Goal: Task Accomplishment & Management: Complete application form

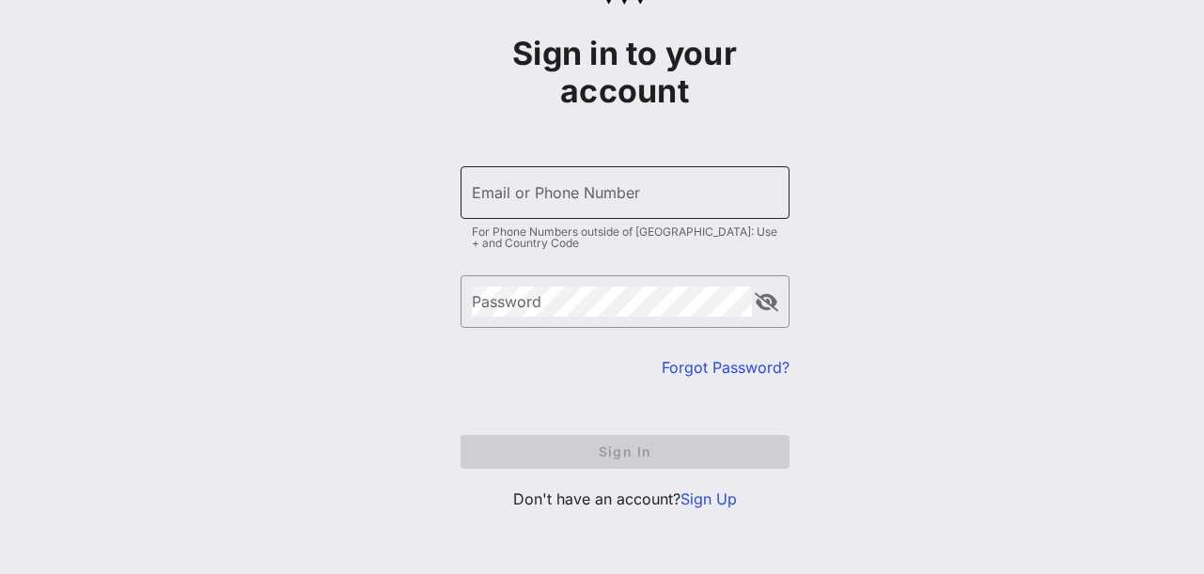
scroll to position [89, 0]
click at [713, 499] on link "Sign Up" at bounding box center [709, 499] width 56 height 19
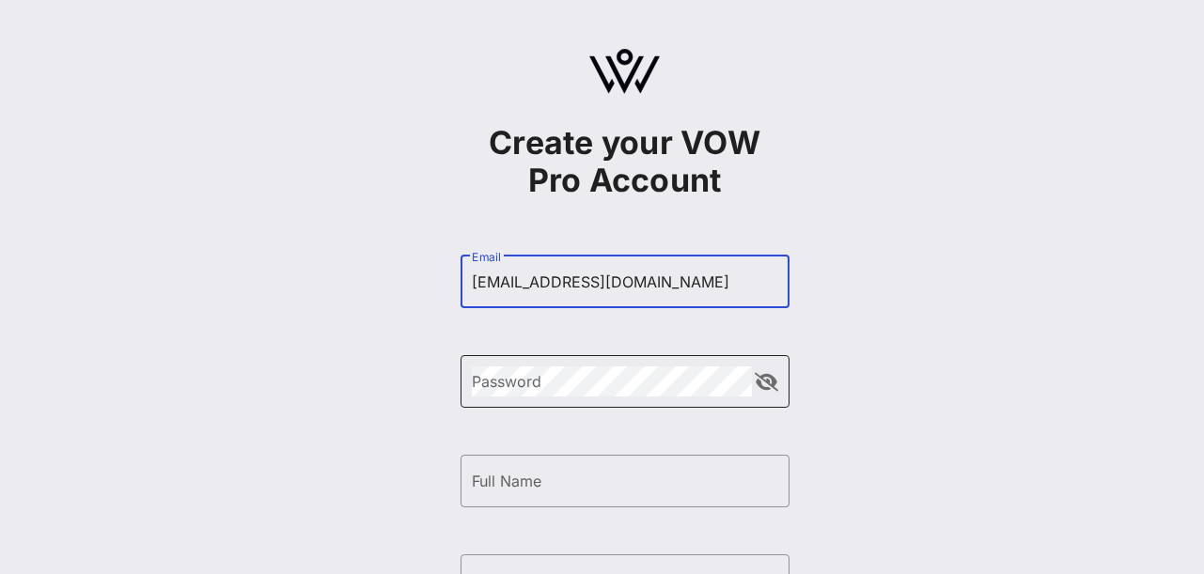
type input "[EMAIL_ADDRESS][DOMAIN_NAME]"
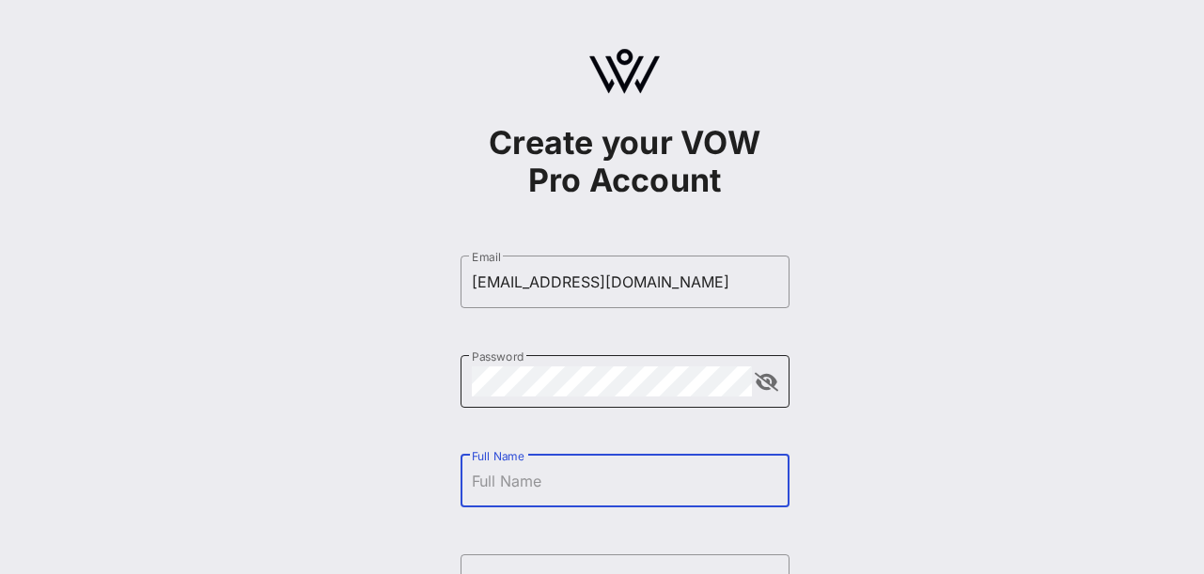
click at [773, 384] on button "append icon" at bounding box center [766, 382] width 23 height 19
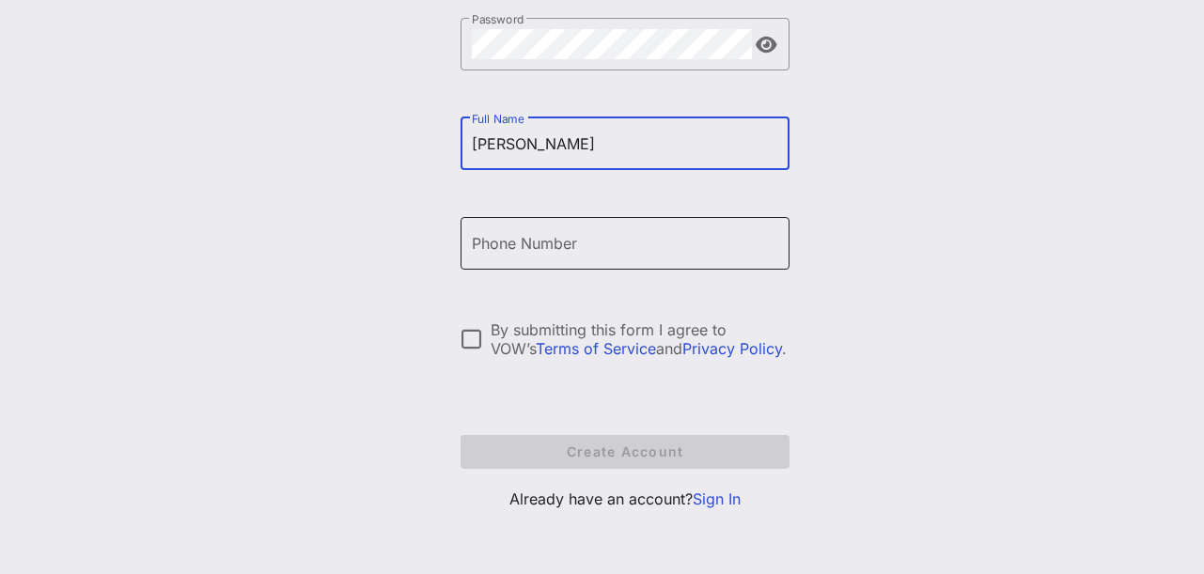
scroll to position [337, 0]
type input "[PERSON_NAME]"
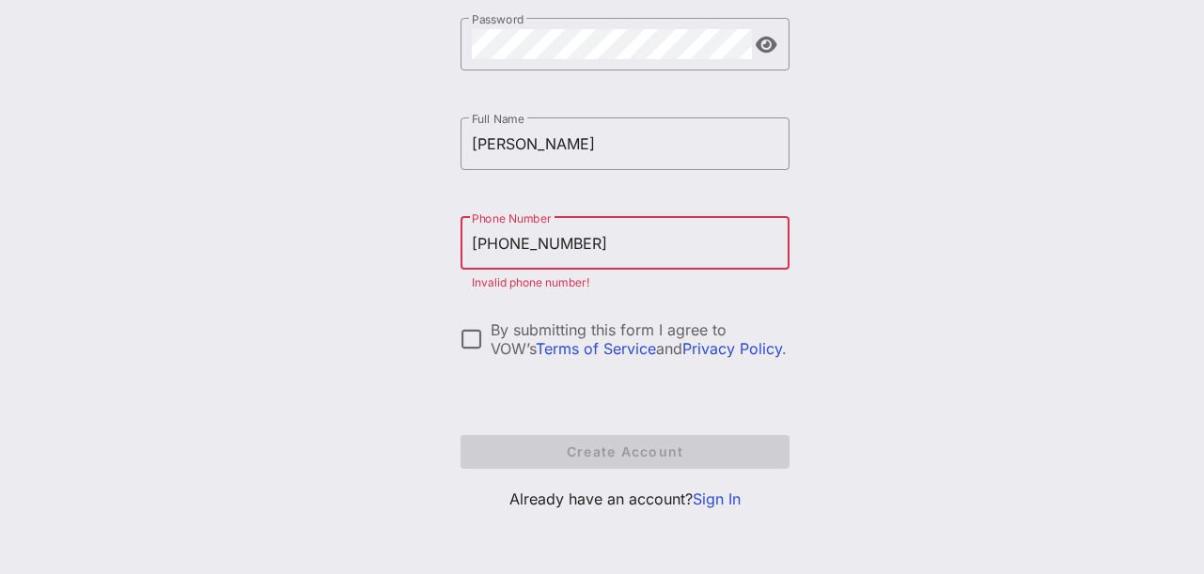
type input "[PHONE_NUMBER]"
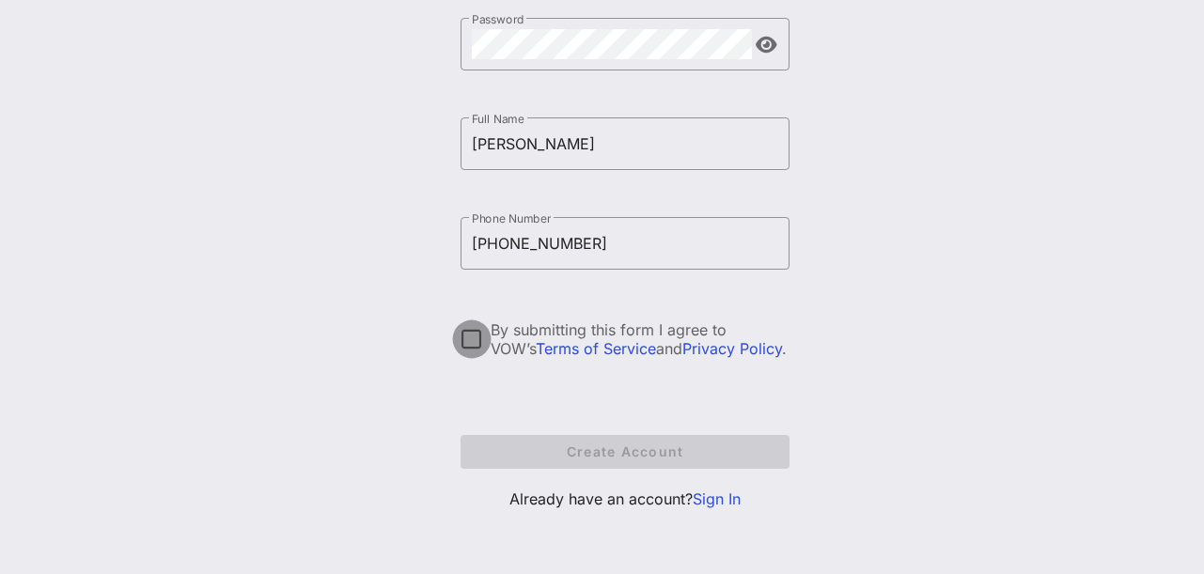
click at [472, 331] on div at bounding box center [472, 339] width 32 height 32
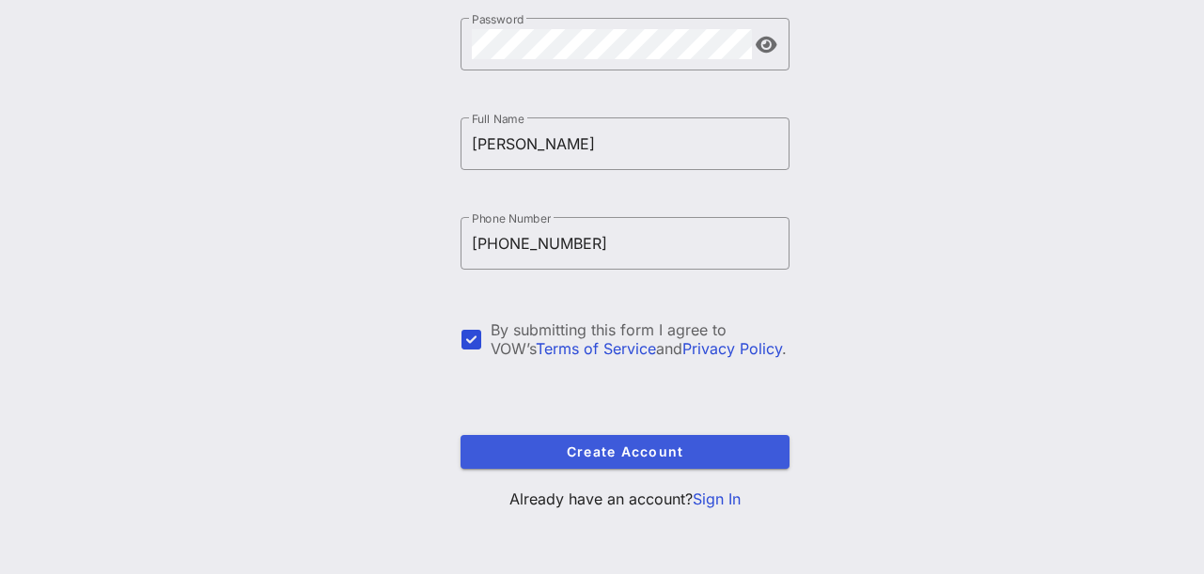
click at [594, 450] on span "Create Account" at bounding box center [625, 452] width 299 height 16
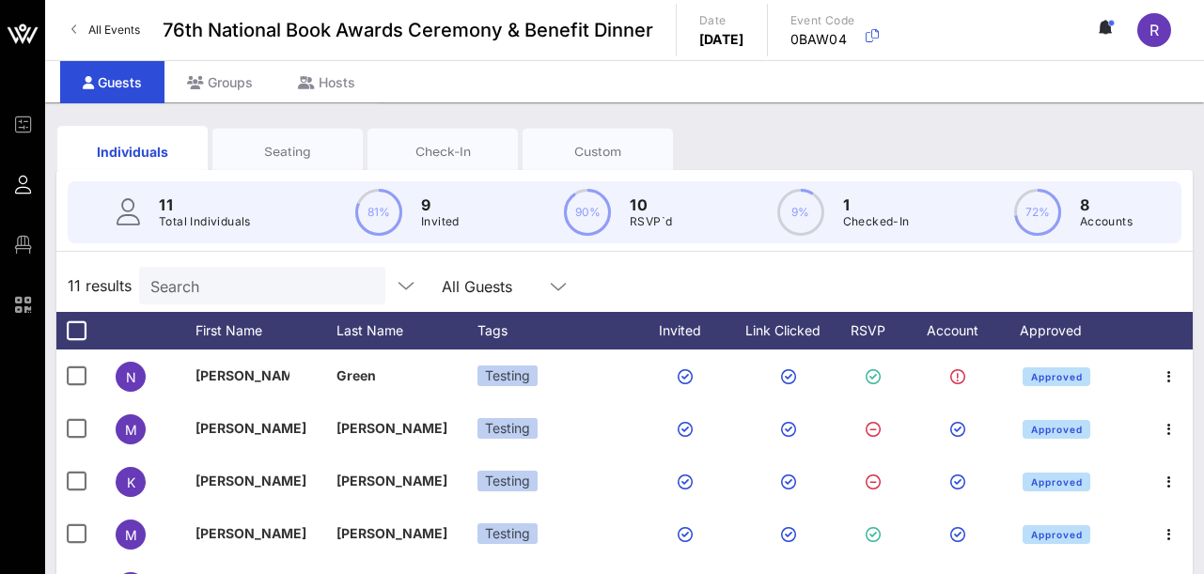
click at [305, 153] on div "Seating" at bounding box center [288, 152] width 122 height 18
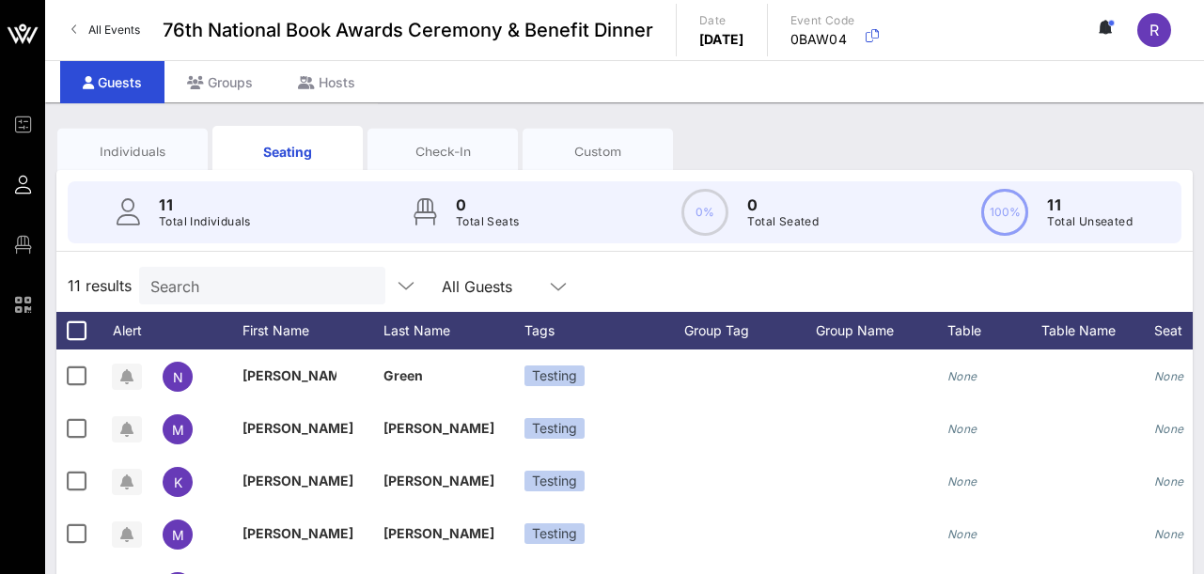
click at [433, 149] on div "Check-In" at bounding box center [443, 152] width 122 height 18
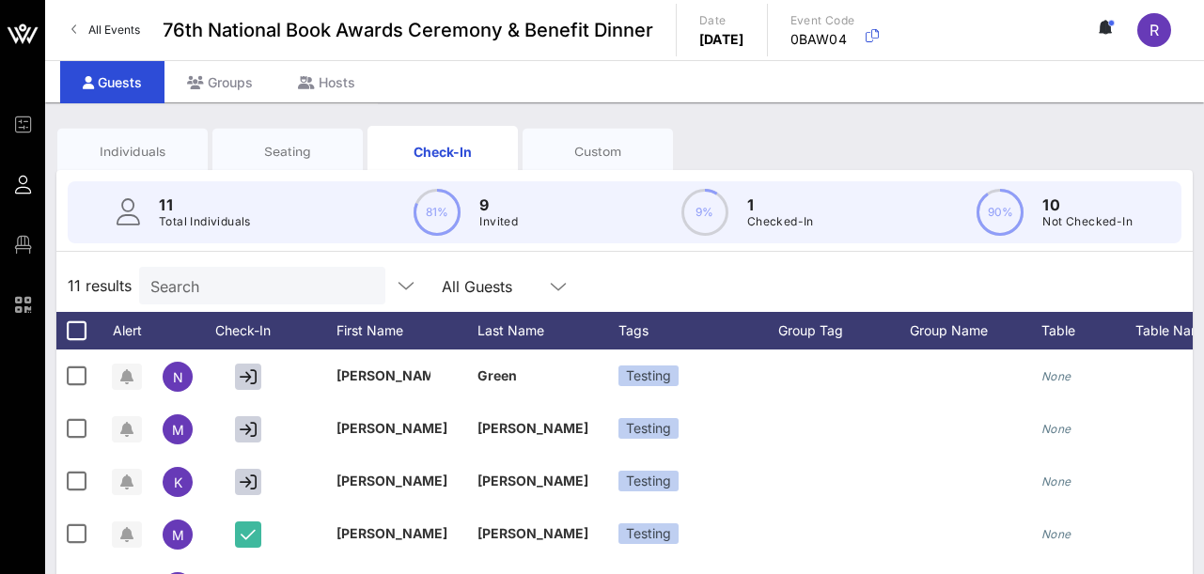
click at [621, 148] on div "Custom" at bounding box center [598, 152] width 122 height 18
